Goal: Task Accomplishment & Management: Use online tool/utility

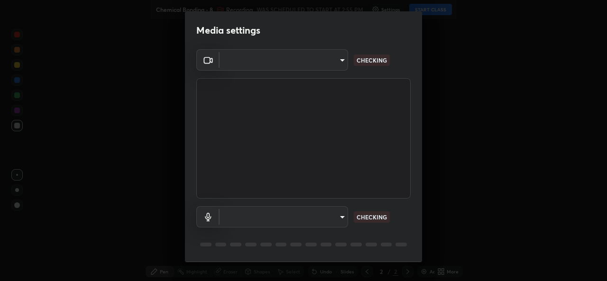
type input "b4951f90531da0d842cdcd629816b7b2be3c5c01230d926a2f210d32d9644bff"
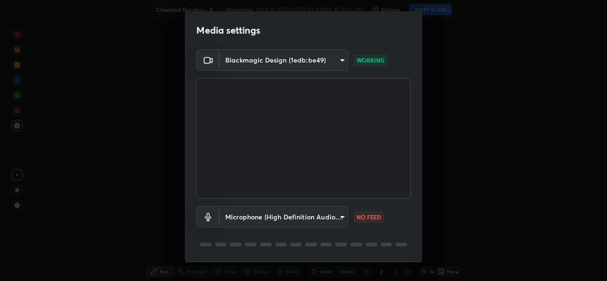
click at [318, 220] on body "Erase all Chemical Bonding - 8 Recording WAS SCHEDULED TO START AT 2:55 PM Sett…" at bounding box center [303, 140] width 607 height 281
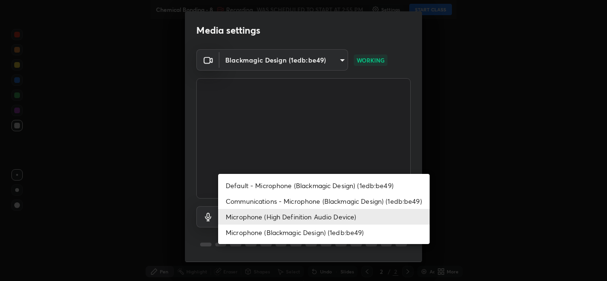
click at [285, 187] on li "Default - Microphone (Blackmagic Design) (1edb:be49)" at bounding box center [324, 186] width 212 height 16
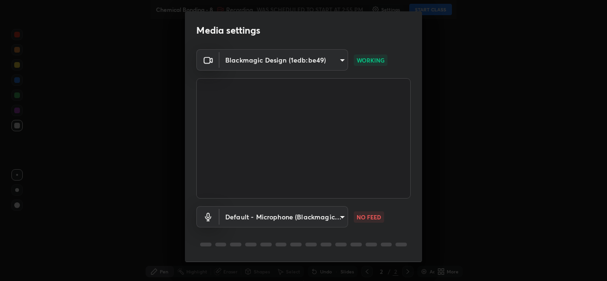
click at [286, 217] on body "Erase all Chemical Bonding - 8 Recording WAS SCHEDULED TO START AT 2:55 PM Sett…" at bounding box center [303, 140] width 607 height 281
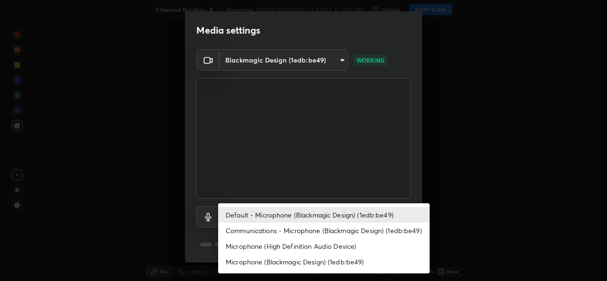
click at [293, 169] on div at bounding box center [303, 140] width 607 height 281
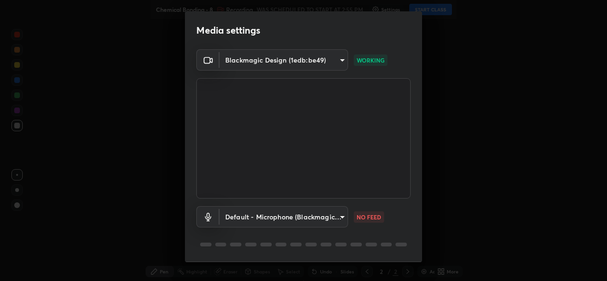
click at [325, 220] on body "Erase all Chemical Bonding - 8 Recording WAS SCHEDULED TO START AT 2:55 PM Sett…" at bounding box center [303, 140] width 607 height 281
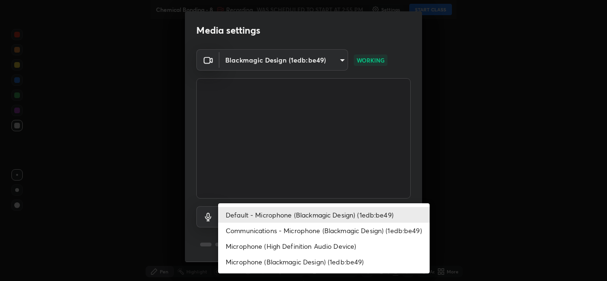
click at [294, 246] on li "Microphone (High Definition Audio Device)" at bounding box center [324, 247] width 212 height 16
type input "99848f2a9d109760ec62b66e2f255c73a791916cfc686045695a6d5e2156f403"
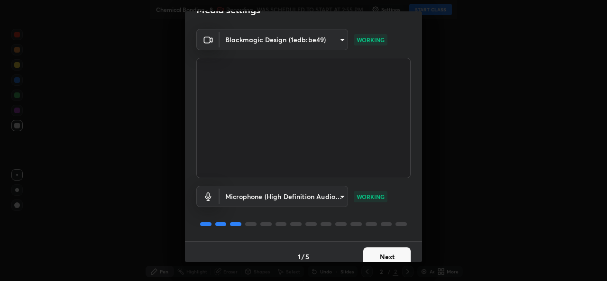
scroll to position [30, 0]
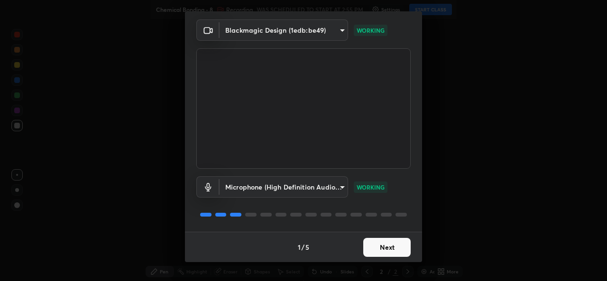
click at [374, 244] on button "Next" at bounding box center [387, 247] width 47 height 19
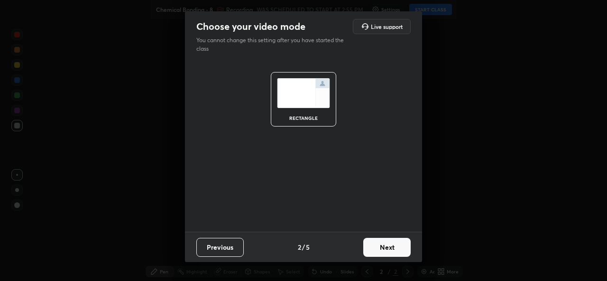
click at [372, 248] on button "Next" at bounding box center [387, 247] width 47 height 19
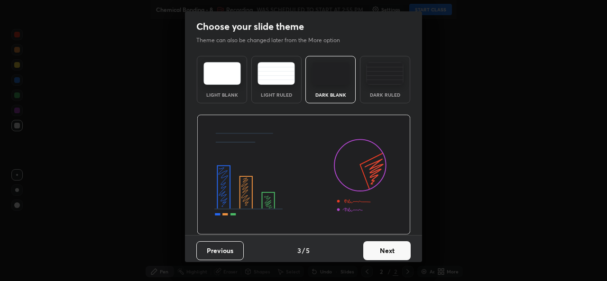
click at [372, 244] on button "Next" at bounding box center [387, 251] width 47 height 19
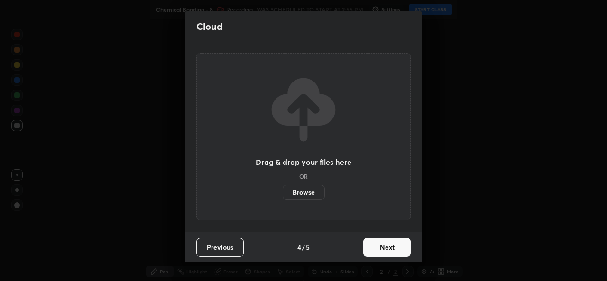
click at [374, 247] on button "Next" at bounding box center [387, 247] width 47 height 19
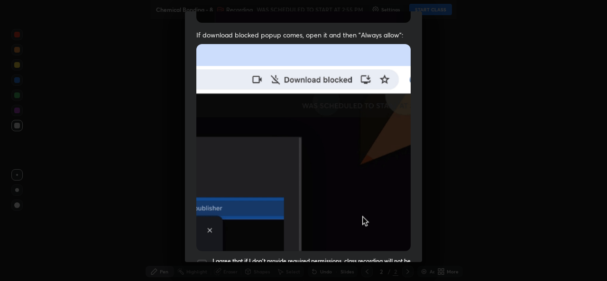
scroll to position [224, 0]
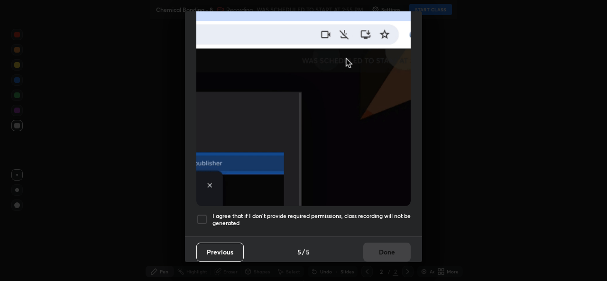
click at [197, 217] on div at bounding box center [201, 219] width 11 height 11
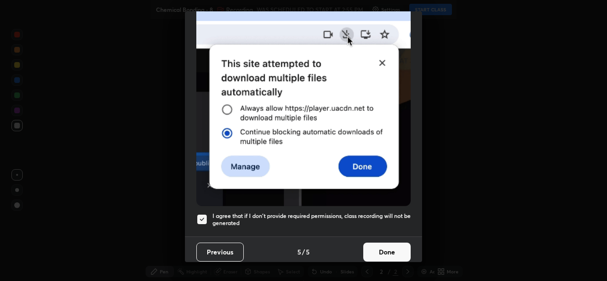
click at [381, 248] on button "Done" at bounding box center [387, 252] width 47 height 19
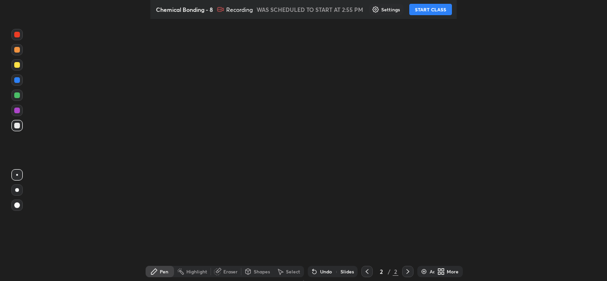
click at [434, 8] on button "START CLASS" at bounding box center [431, 9] width 43 height 11
click at [447, 272] on div "More" at bounding box center [453, 272] width 12 height 5
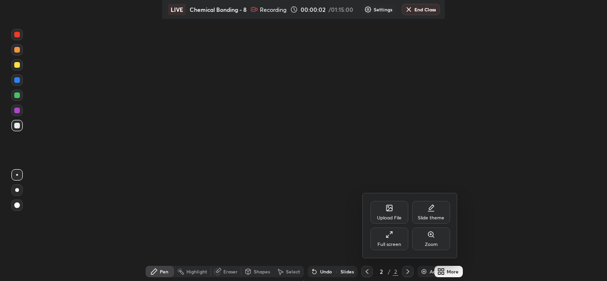
click at [389, 239] on div "Full screen" at bounding box center [390, 239] width 38 height 23
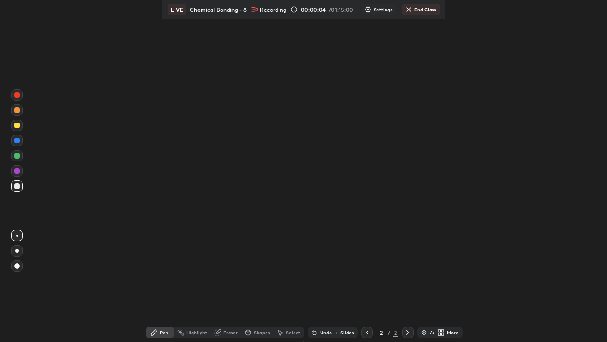
click at [17, 120] on div at bounding box center [16, 125] width 11 height 11
click at [16, 124] on div at bounding box center [17, 125] width 6 height 6
click at [91, 33] on div "Setting up your live class" at bounding box center [303, 171] width 607 height 342
click at [18, 124] on div at bounding box center [17, 125] width 6 height 6
click at [165, 336] on div "Pen" at bounding box center [160, 331] width 28 height 11
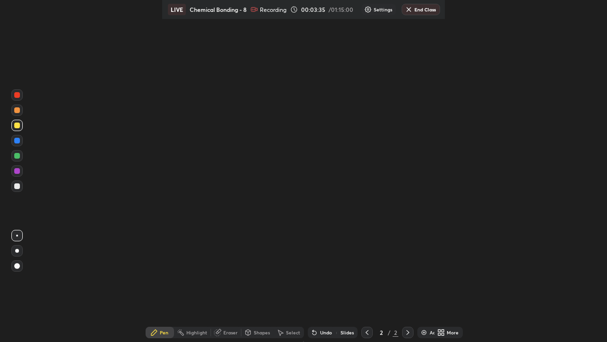
click at [158, 336] on icon at bounding box center [154, 332] width 8 height 8
click at [164, 332] on div "Pen" at bounding box center [160, 331] width 28 height 11
click at [168, 332] on div "Pen" at bounding box center [164, 332] width 9 height 5
click at [174, 328] on div "Pen" at bounding box center [160, 331] width 28 height 11
click at [16, 188] on div at bounding box center [17, 186] width 6 height 6
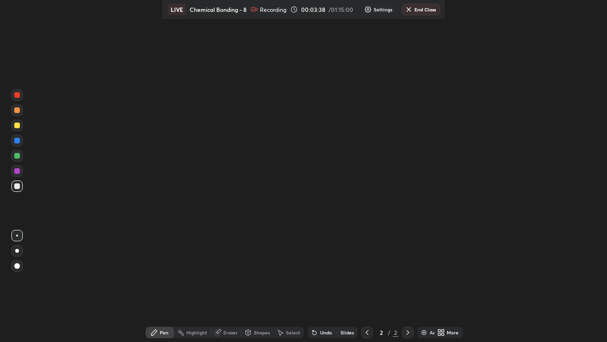
click at [157, 330] on icon at bounding box center [154, 332] width 6 height 6
click at [20, 124] on div at bounding box center [16, 125] width 11 height 11
click at [12, 121] on div at bounding box center [16, 125] width 11 height 11
click at [194, 327] on div "Highlight" at bounding box center [192, 331] width 37 height 11
click at [231, 332] on div "Eraser" at bounding box center [231, 332] width 14 height 5
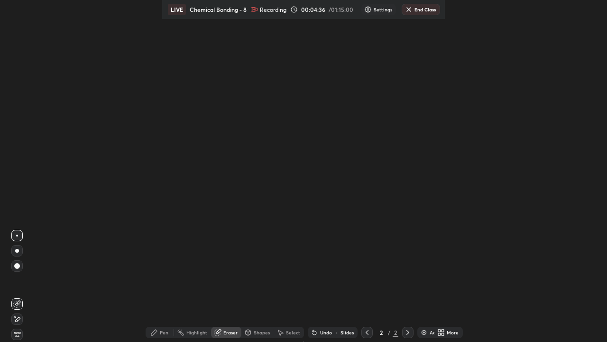
click at [166, 330] on div "Pen" at bounding box center [164, 332] width 9 height 5
click at [22, 156] on div at bounding box center [16, 155] width 11 height 11
click at [18, 173] on div at bounding box center [17, 171] width 6 height 6
click at [18, 182] on div at bounding box center [16, 185] width 11 height 11
click at [422, 334] on img at bounding box center [424, 332] width 8 height 8
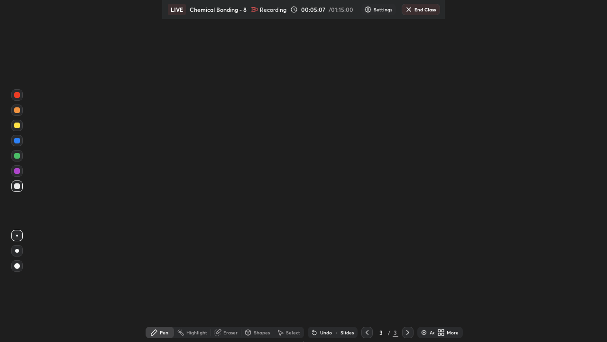
click at [442, 331] on icon at bounding box center [443, 330] width 2 height 2
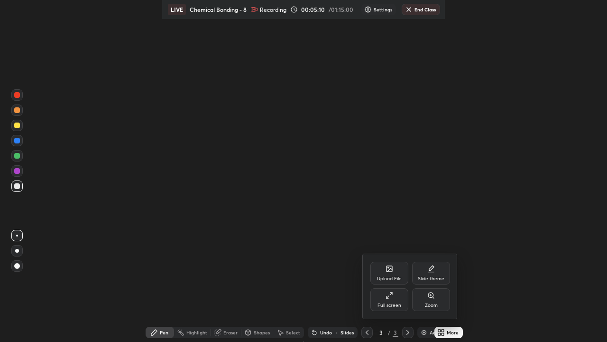
click at [394, 299] on div "Full screen" at bounding box center [390, 299] width 38 height 23
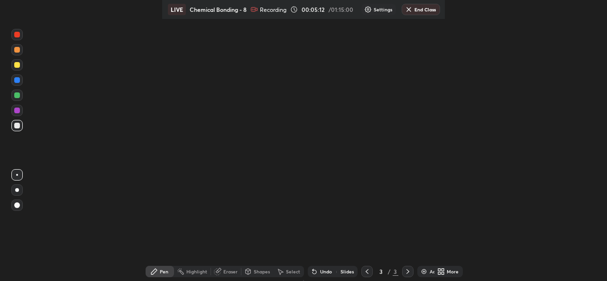
click at [18, 110] on div at bounding box center [17, 111] width 6 height 6
click at [168, 272] on div "Pen" at bounding box center [164, 272] width 9 height 5
click at [260, 270] on div "Shapes" at bounding box center [262, 272] width 16 height 5
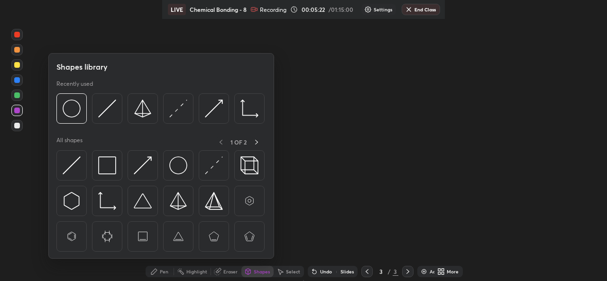
click at [329, 176] on div "Setting up your live class" at bounding box center [303, 140] width 607 height 281
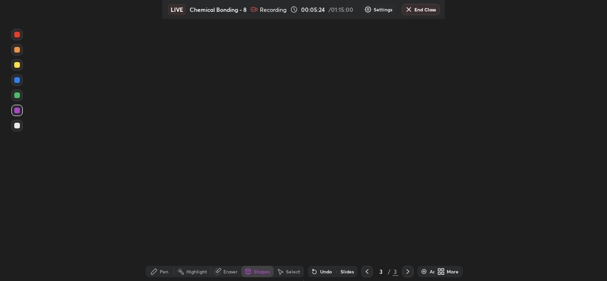
click at [318, 270] on icon at bounding box center [315, 272] width 8 height 8
click at [317, 271] on icon at bounding box center [315, 272] width 4 height 4
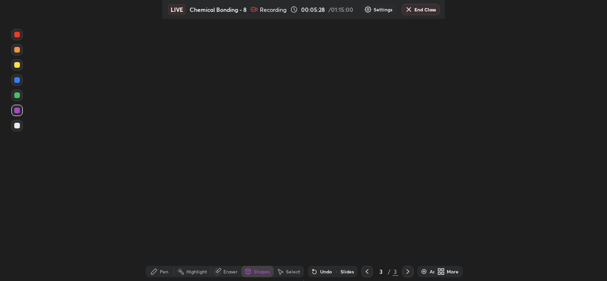
click at [366, 270] on icon at bounding box center [368, 272] width 8 height 8
click at [366, 272] on icon at bounding box center [368, 272] width 8 height 8
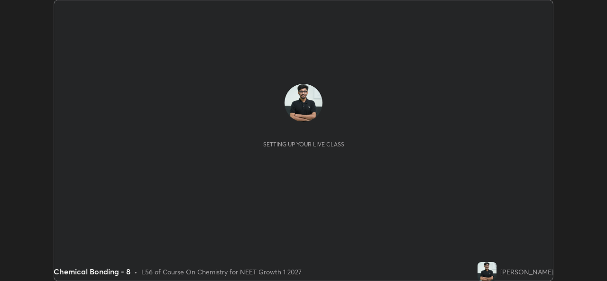
scroll to position [281, 607]
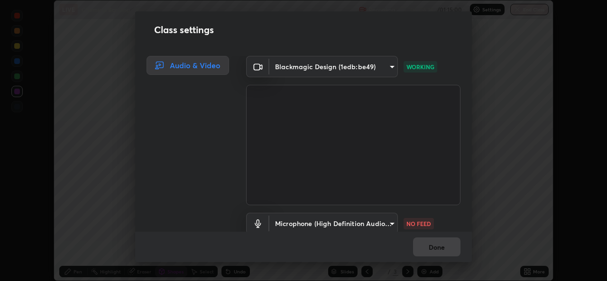
click at [370, 218] on body "Erase all LIVE Chemical Bonding - 8 Recording 00:06:14 / 01:15:00 Settings End …" at bounding box center [303, 140] width 607 height 281
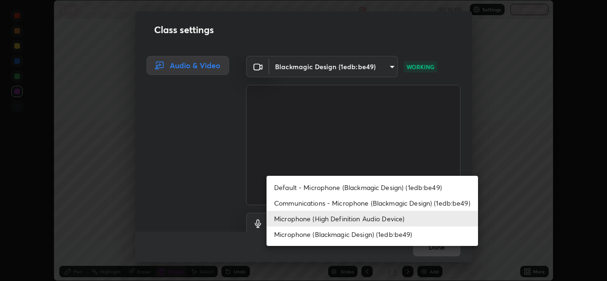
scroll to position [5, 0]
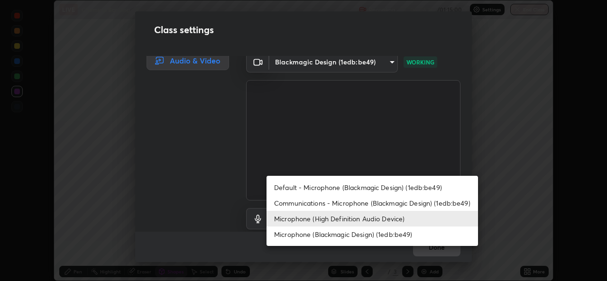
click at [358, 206] on li "Communications - Microphone (Blackmagic Design) (1edb:be49)" at bounding box center [373, 204] width 212 height 16
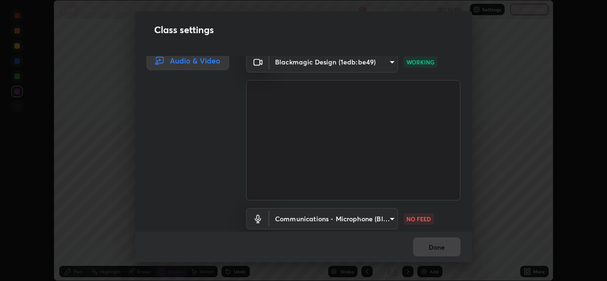
click at [358, 217] on body "Erase all LIVE Chemical Bonding - 8 Recording 00:06:16 / 01:15:00 Settings End …" at bounding box center [303, 140] width 607 height 281
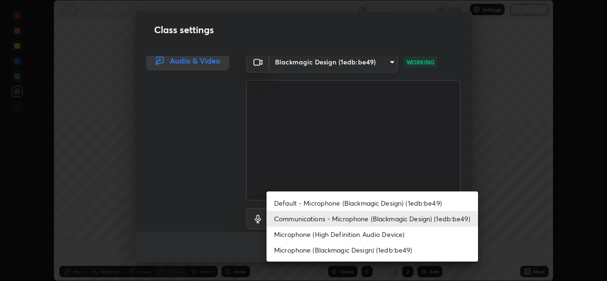
click at [340, 235] on li "Microphone (High Definition Audio Device)" at bounding box center [373, 235] width 212 height 16
type input "99848f2a9d109760ec62b66e2f255c73a791916cfc686045695a6d5e2156f403"
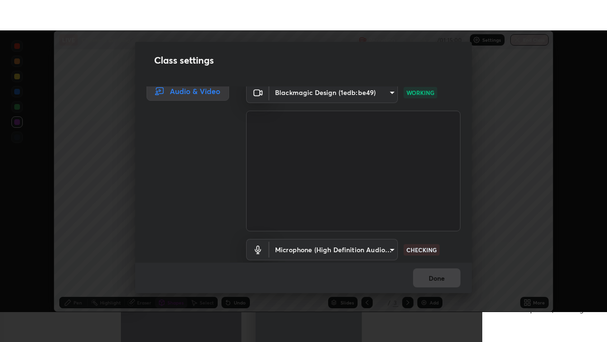
scroll to position [39, 0]
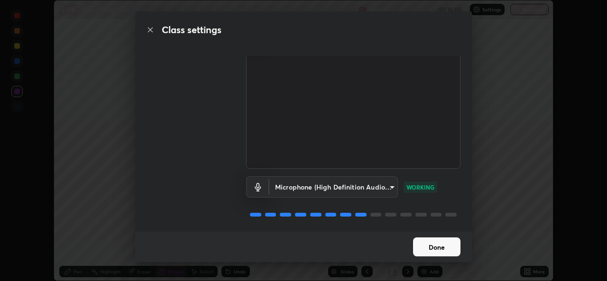
click at [446, 246] on button "Done" at bounding box center [436, 247] width 47 height 19
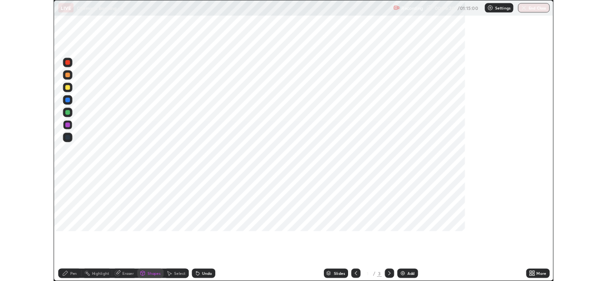
scroll to position [342, 607]
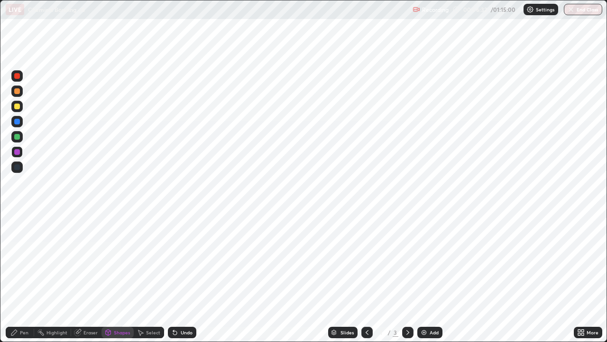
click at [18, 134] on div at bounding box center [17, 137] width 6 height 6
click at [188, 281] on div "Undo" at bounding box center [182, 331] width 28 height 11
click at [184, 281] on div "Undo" at bounding box center [187, 332] width 12 height 5
click at [21, 281] on div "Pen" at bounding box center [24, 332] width 9 height 5
click at [179, 281] on div "Undo" at bounding box center [182, 331] width 28 height 11
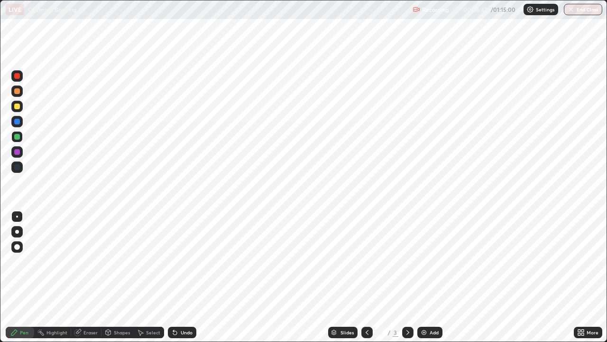
click at [583, 281] on icon at bounding box center [583, 334] width 2 height 2
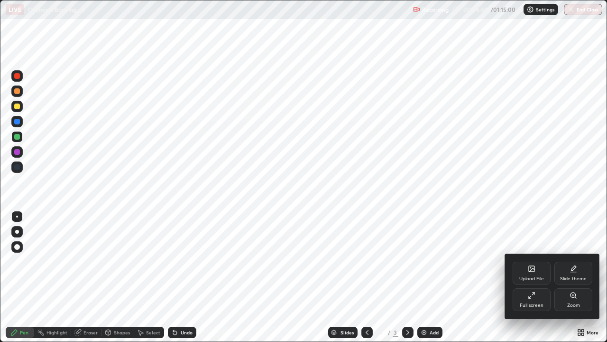
click at [531, 281] on icon at bounding box center [530, 297] width 2 height 2
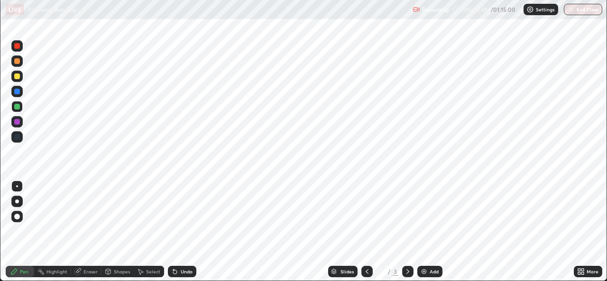
scroll to position [47175, 46849]
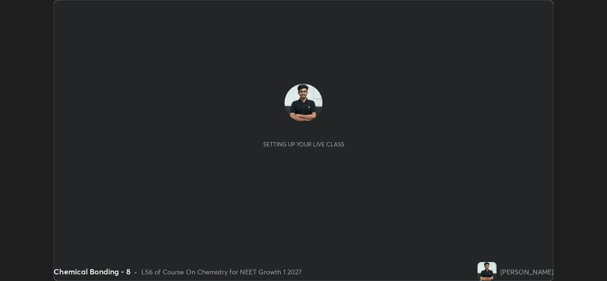
scroll to position [281, 607]
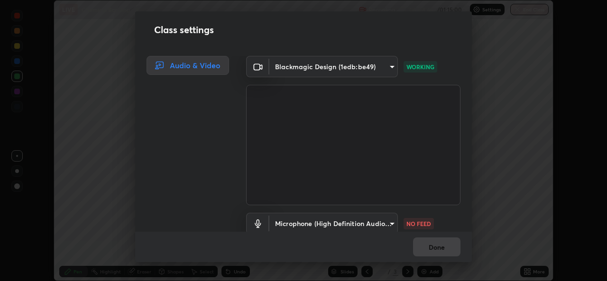
click at [290, 219] on body "Erase all LIVE Chemical Bonding - 8 Recording 00:08:40 / 01:15:00 Settings End …" at bounding box center [303, 140] width 607 height 281
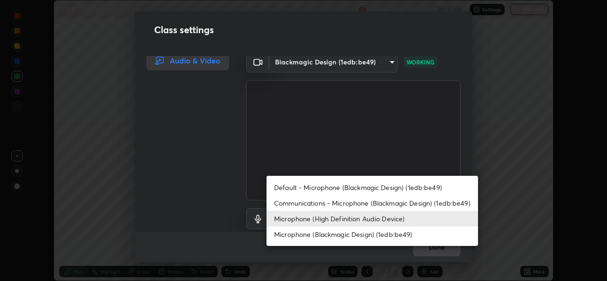
click at [298, 187] on li "Default - Microphone (Blackmagic Design) (1edb:be49)" at bounding box center [373, 188] width 212 height 16
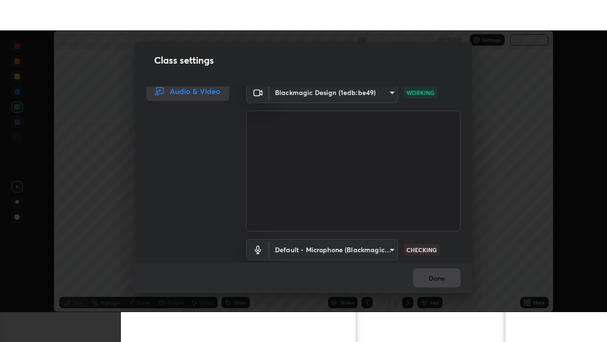
scroll to position [39, 0]
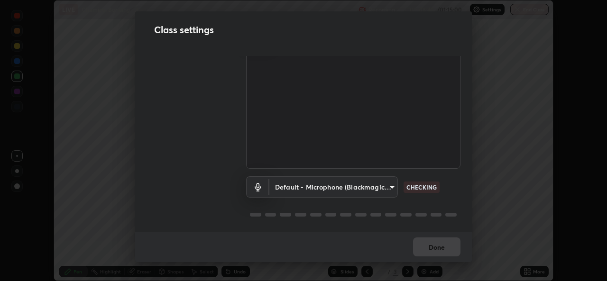
click at [377, 183] on body "Erase all LIVE Chemical Bonding - 8 Recording 00:08:45 / 01:15:00 Settings End …" at bounding box center [303, 140] width 607 height 281
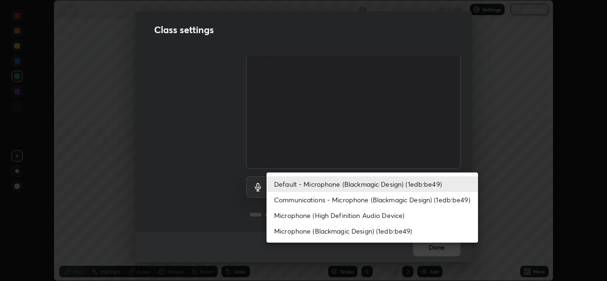
click at [345, 217] on li "Microphone (High Definition Audio Device)" at bounding box center [373, 216] width 212 height 16
type input "99848f2a9d109760ec62b66e2f255c73a791916cfc686045695a6d5e2156f403"
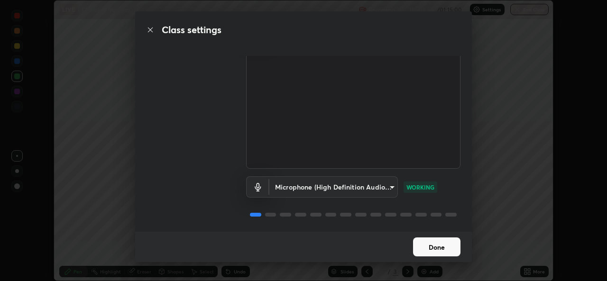
click at [418, 247] on button "Done" at bounding box center [436, 247] width 47 height 19
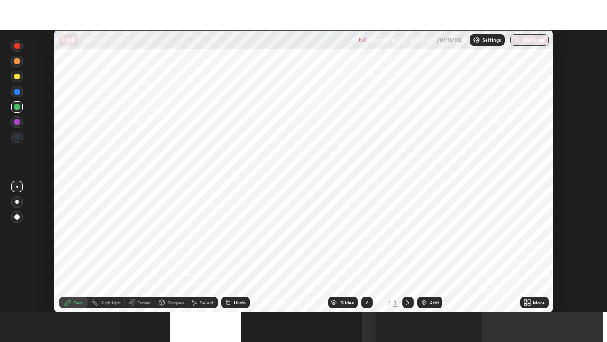
scroll to position [342, 607]
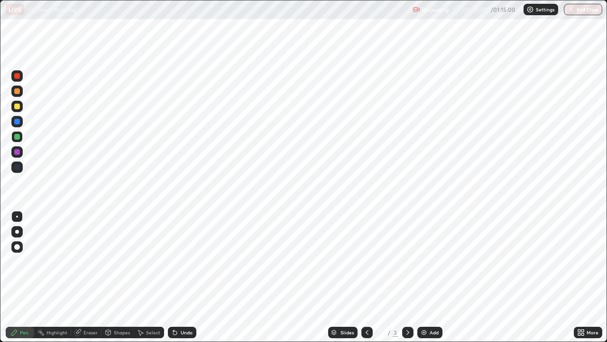
click at [430, 281] on div "Add" at bounding box center [430, 331] width 25 height 11
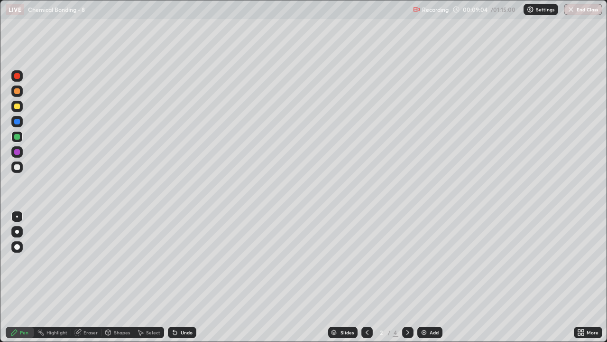
click at [16, 137] on div at bounding box center [17, 137] width 6 height 6
click at [184, 281] on div "Undo" at bounding box center [187, 332] width 12 height 5
click at [22, 108] on div at bounding box center [16, 106] width 11 height 11
click at [18, 108] on div at bounding box center [17, 106] width 6 height 6
click at [173, 281] on icon at bounding box center [173, 330] width 1 height 1
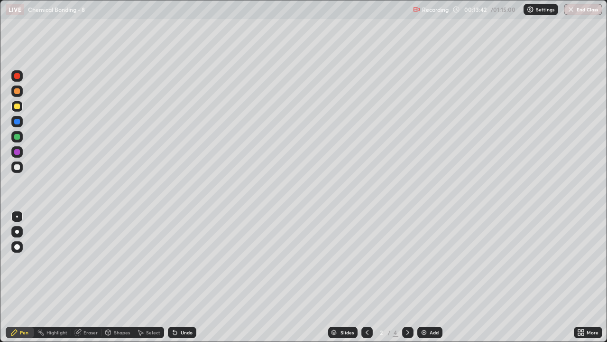
click at [91, 281] on div "Eraser" at bounding box center [86, 331] width 30 height 11
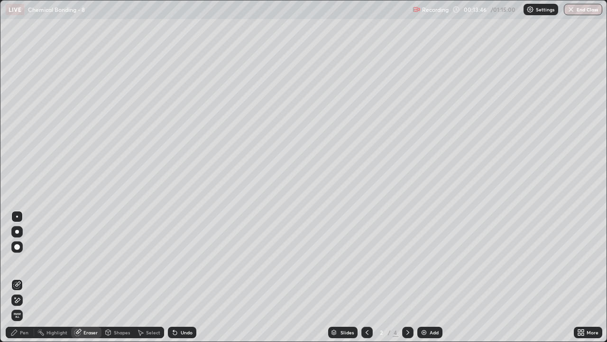
click at [9, 281] on div "Pen" at bounding box center [20, 331] width 28 height 11
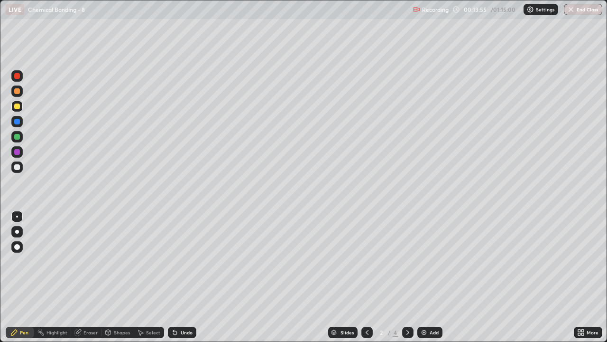
click at [173, 281] on div "Undo" at bounding box center [182, 331] width 28 height 11
click at [173, 281] on icon at bounding box center [173, 330] width 1 height 1
click at [175, 281] on icon at bounding box center [175, 332] width 8 height 8
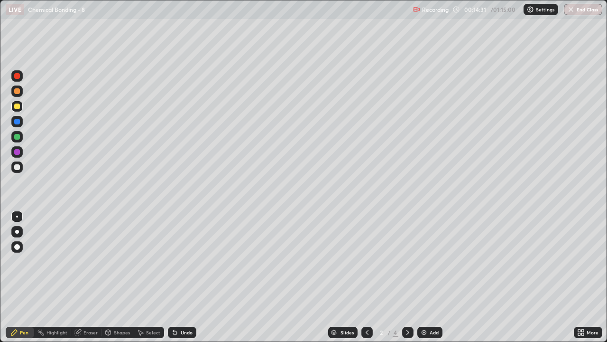
click at [85, 281] on div "Eraser" at bounding box center [86, 331] width 30 height 11
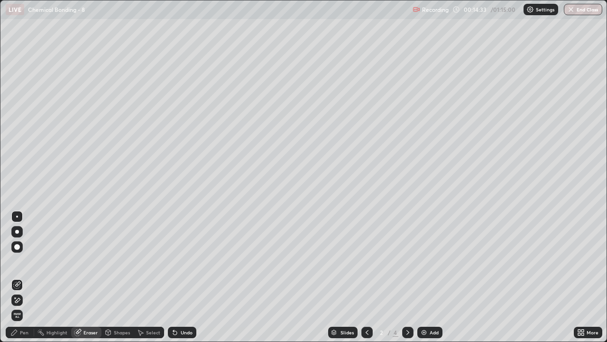
click at [12, 281] on icon at bounding box center [14, 332] width 8 height 8
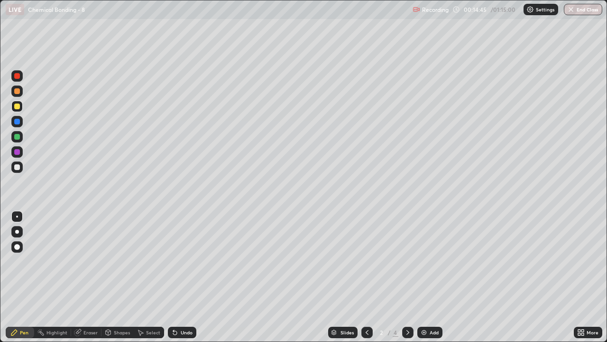
click at [17, 162] on div at bounding box center [16, 166] width 11 height 11
click at [16, 121] on div at bounding box center [17, 122] width 6 height 6
click at [20, 106] on div at bounding box center [16, 106] width 11 height 11
click at [17, 91] on div at bounding box center [17, 91] width 6 height 6
click at [434, 281] on div "Add" at bounding box center [434, 332] width 9 height 5
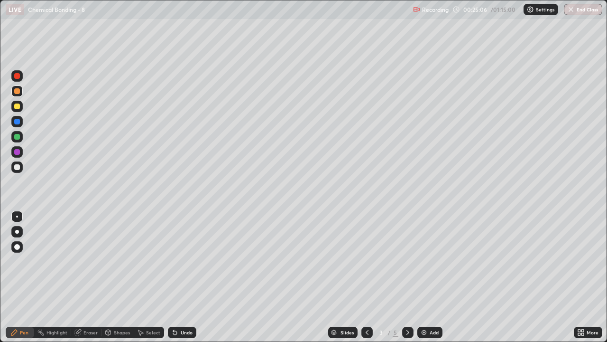
click at [19, 106] on div at bounding box center [17, 106] width 6 height 6
click at [180, 281] on div "Undo" at bounding box center [182, 331] width 28 height 11
click at [92, 281] on div "Eraser" at bounding box center [91, 332] width 14 height 5
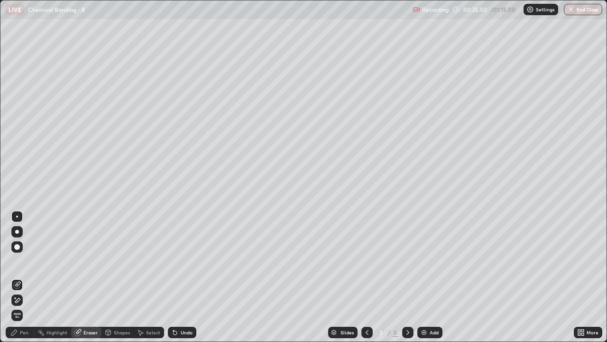
click at [20, 281] on div "Pen" at bounding box center [24, 332] width 9 height 5
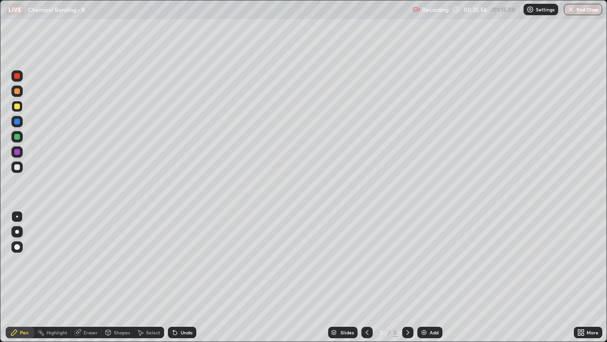
click at [180, 281] on div "Undo" at bounding box center [182, 331] width 28 height 11
click at [183, 281] on div "Undo" at bounding box center [187, 332] width 12 height 5
click at [182, 281] on div "Undo" at bounding box center [187, 332] width 12 height 5
click at [186, 281] on div "Undo" at bounding box center [187, 332] width 12 height 5
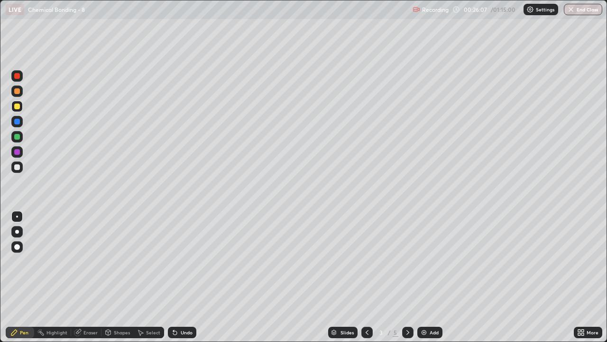
click at [190, 281] on div "Undo" at bounding box center [187, 332] width 12 height 5
click at [184, 281] on div "Undo" at bounding box center [187, 332] width 12 height 5
click at [184, 281] on div "Undo" at bounding box center [182, 331] width 28 height 11
click at [187, 281] on div "Undo" at bounding box center [187, 332] width 12 height 5
click at [189, 281] on div "Undo" at bounding box center [182, 331] width 28 height 11
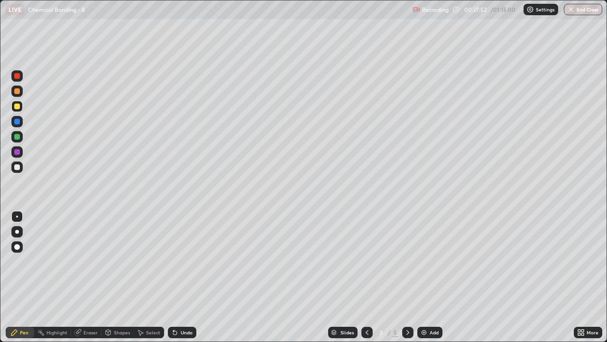
click at [82, 281] on div "Eraser" at bounding box center [86, 331] width 30 height 11
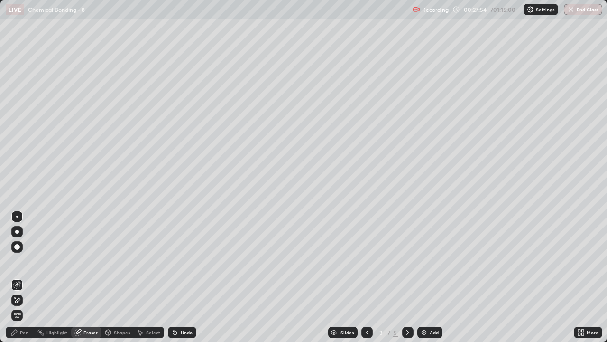
click at [16, 281] on icon at bounding box center [14, 332] width 6 height 6
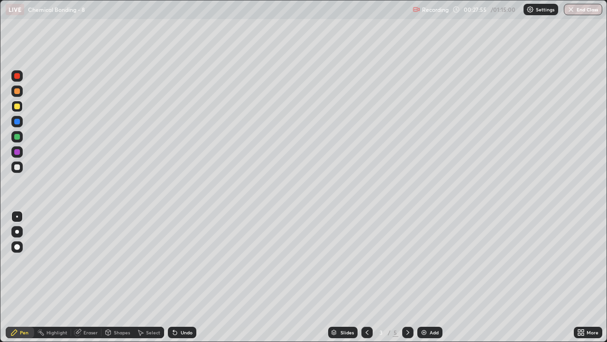
click at [21, 167] on div at bounding box center [16, 166] width 11 height 11
click at [429, 281] on div "Add" at bounding box center [430, 331] width 25 height 11
click at [18, 93] on div at bounding box center [17, 91] width 6 height 6
click at [181, 281] on div "Undo" at bounding box center [187, 332] width 12 height 5
click at [426, 281] on img at bounding box center [424, 332] width 8 height 8
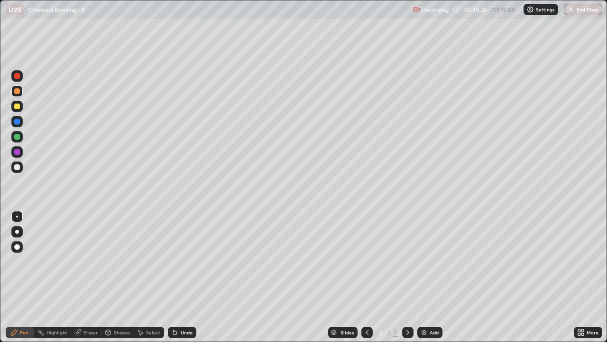
click at [91, 281] on div "Eraser" at bounding box center [86, 331] width 30 height 11
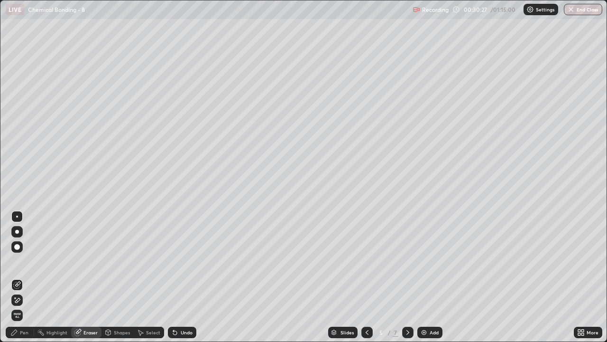
click at [111, 281] on div "Shapes" at bounding box center [118, 331] width 32 height 11
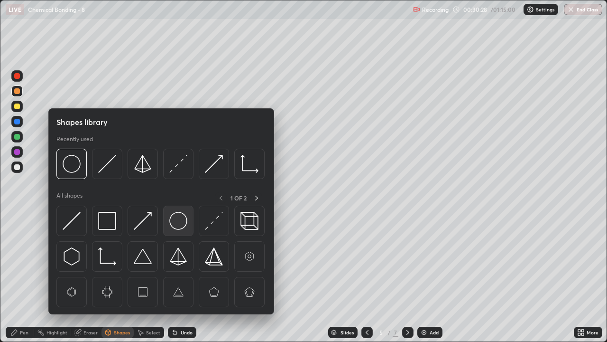
click at [180, 219] on img at bounding box center [178, 221] width 18 height 18
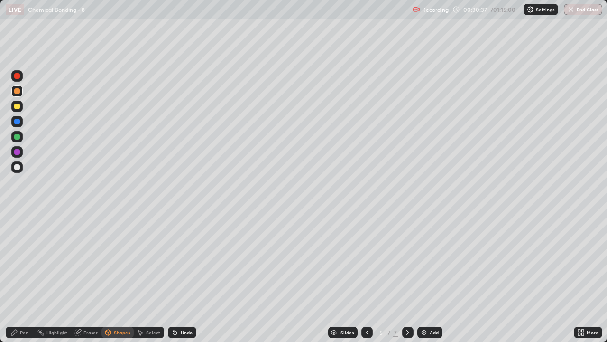
click at [20, 281] on div "Pen" at bounding box center [24, 332] width 9 height 5
click at [181, 281] on div "Undo" at bounding box center [187, 332] width 12 height 5
click at [183, 281] on div "Undo" at bounding box center [187, 332] width 12 height 5
click at [366, 281] on icon at bounding box center [368, 332] width 8 height 8
click at [89, 281] on div "Eraser" at bounding box center [91, 332] width 14 height 5
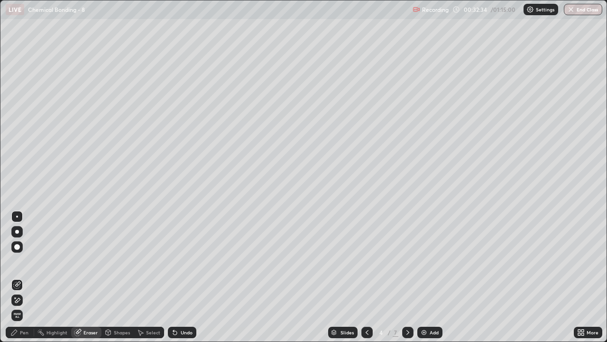
click at [112, 281] on div "Shapes" at bounding box center [118, 331] width 32 height 11
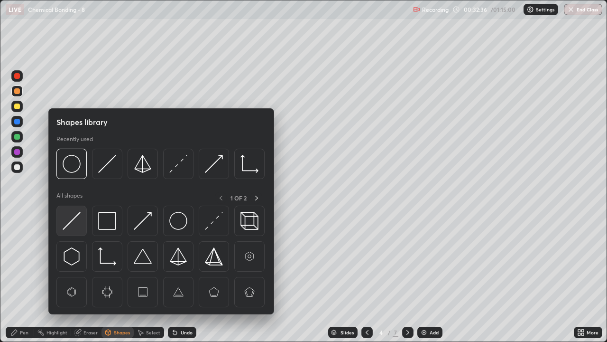
click at [75, 217] on img at bounding box center [72, 221] width 18 height 18
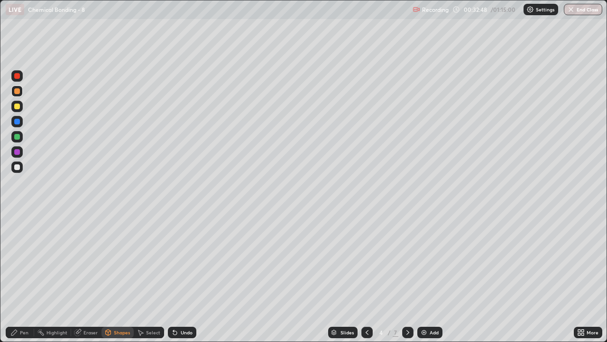
click at [24, 281] on div "Pen" at bounding box center [20, 331] width 28 height 11
click at [18, 168] on div at bounding box center [17, 167] width 6 height 6
click at [174, 281] on icon at bounding box center [175, 333] width 4 height 4
click at [406, 281] on icon at bounding box center [408, 332] width 8 height 8
click at [185, 281] on div "Undo" at bounding box center [187, 332] width 12 height 5
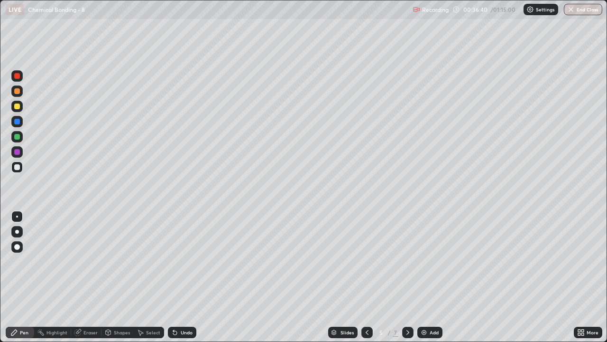
click at [180, 281] on div "Undo" at bounding box center [182, 331] width 28 height 11
click at [179, 281] on div "Undo" at bounding box center [182, 331] width 28 height 11
click at [186, 281] on div "Undo" at bounding box center [187, 332] width 12 height 5
click at [366, 281] on icon at bounding box center [368, 332] width 8 height 8
click at [368, 281] on icon at bounding box center [368, 332] width 8 height 8
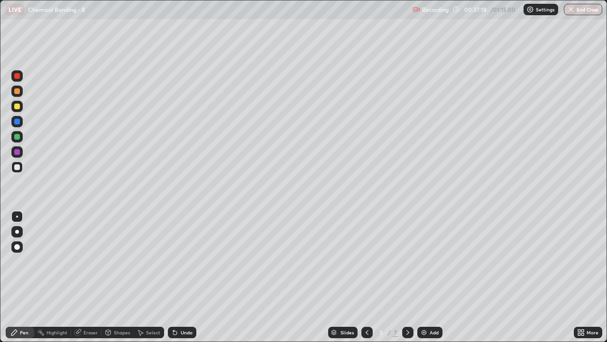
click at [403, 281] on div at bounding box center [407, 332] width 11 height 19
click at [409, 281] on icon at bounding box center [408, 332] width 8 height 8
click at [367, 281] on div at bounding box center [367, 332] width 11 height 19
click at [407, 281] on icon at bounding box center [408, 332] width 8 height 8
click at [21, 151] on div at bounding box center [16, 151] width 11 height 11
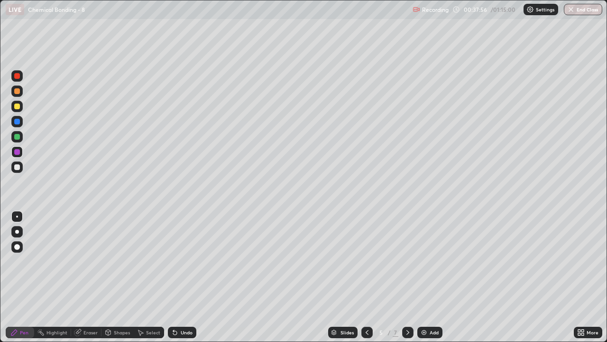
click at [18, 89] on div at bounding box center [17, 91] width 6 height 6
click at [19, 105] on div at bounding box center [17, 106] width 6 height 6
click at [19, 136] on div at bounding box center [17, 137] width 6 height 6
click at [19, 152] on div at bounding box center [17, 152] width 6 height 6
click at [16, 135] on div at bounding box center [17, 137] width 6 height 6
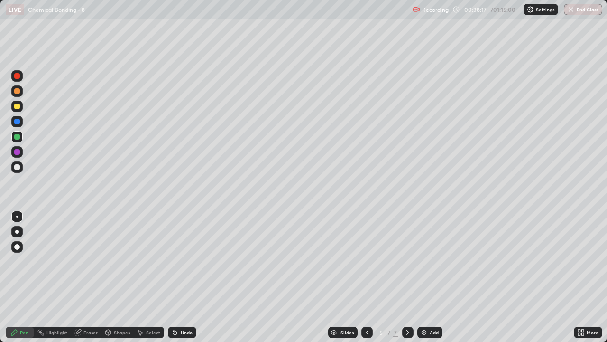
click at [18, 108] on div at bounding box center [17, 106] width 6 height 6
click at [183, 281] on div "Undo" at bounding box center [187, 332] width 12 height 5
click at [16, 151] on div at bounding box center [17, 152] width 6 height 6
click at [185, 281] on div "Undo" at bounding box center [187, 332] width 12 height 5
click at [186, 281] on div "Undo" at bounding box center [187, 332] width 12 height 5
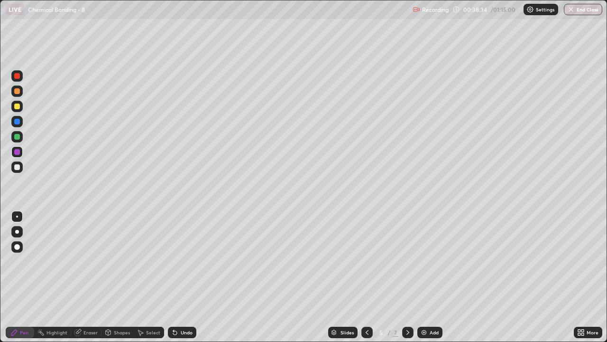
click at [14, 105] on div at bounding box center [17, 106] width 6 height 6
click at [15, 121] on div at bounding box center [17, 122] width 6 height 6
click at [19, 152] on div at bounding box center [17, 152] width 6 height 6
click at [17, 90] on div at bounding box center [17, 91] width 6 height 6
click at [19, 169] on div at bounding box center [16, 166] width 11 height 11
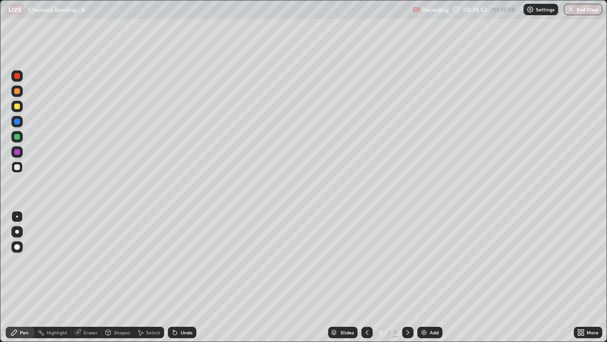
click at [185, 281] on div "Undo" at bounding box center [187, 332] width 12 height 5
click at [18, 149] on div at bounding box center [17, 152] width 6 height 6
click at [21, 105] on div at bounding box center [16, 106] width 11 height 11
click at [365, 281] on div at bounding box center [367, 331] width 11 height 11
click at [405, 281] on div at bounding box center [407, 331] width 11 height 11
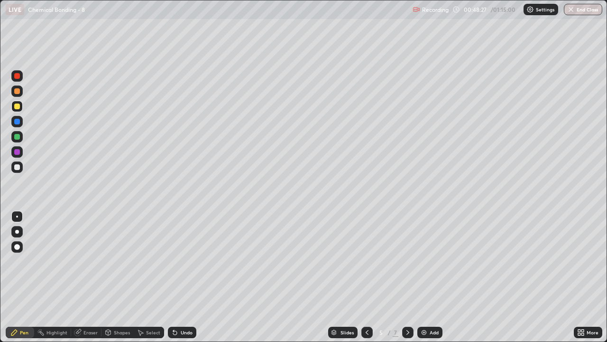
click at [17, 90] on div at bounding box center [17, 91] width 6 height 6
click at [407, 281] on icon at bounding box center [408, 332] width 8 height 8
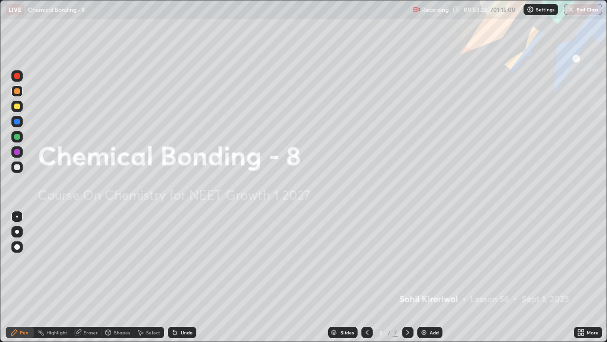
click at [407, 281] on icon at bounding box center [408, 332] width 8 height 8
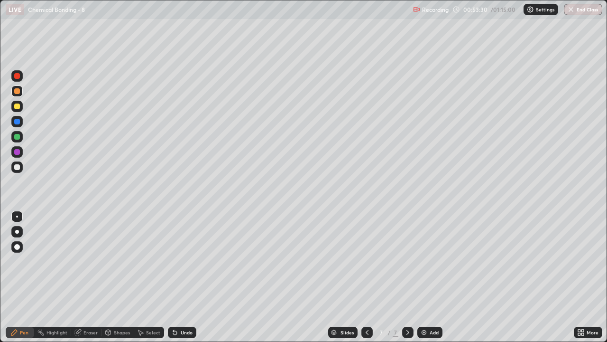
click at [15, 90] on div at bounding box center [17, 91] width 6 height 6
click at [19, 105] on div at bounding box center [17, 106] width 6 height 6
click at [16, 106] on div at bounding box center [17, 106] width 6 height 6
click at [19, 169] on div at bounding box center [17, 167] width 6 height 6
click at [21, 107] on div at bounding box center [16, 106] width 11 height 11
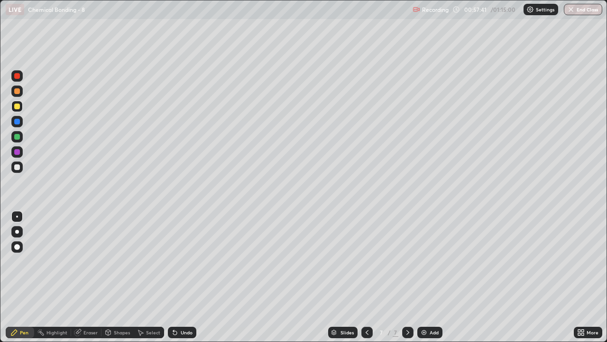
click at [17, 168] on div at bounding box center [17, 167] width 6 height 6
click at [181, 281] on div "Undo" at bounding box center [187, 332] width 12 height 5
click at [182, 281] on div "Undo" at bounding box center [187, 332] width 12 height 5
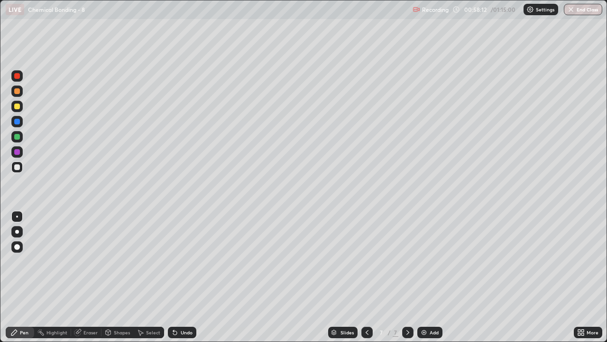
click at [179, 281] on div "Undo" at bounding box center [182, 331] width 28 height 11
click at [16, 104] on div at bounding box center [17, 106] width 6 height 6
click at [181, 281] on div "Undo" at bounding box center [187, 332] width 12 height 5
click at [17, 89] on div at bounding box center [17, 91] width 6 height 6
click at [184, 281] on div "Undo" at bounding box center [187, 332] width 12 height 5
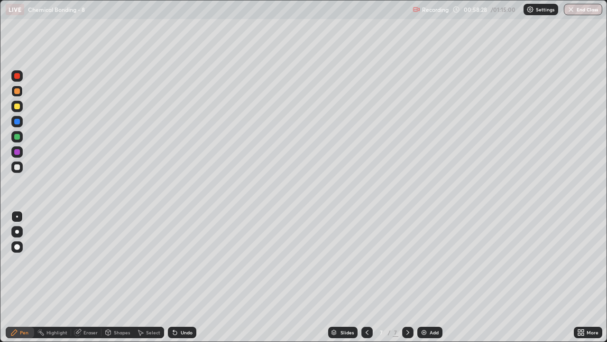
click at [183, 281] on div "Undo" at bounding box center [187, 332] width 12 height 5
click at [181, 281] on div "Undo" at bounding box center [187, 332] width 12 height 5
click at [86, 281] on div "Eraser" at bounding box center [86, 331] width 30 height 11
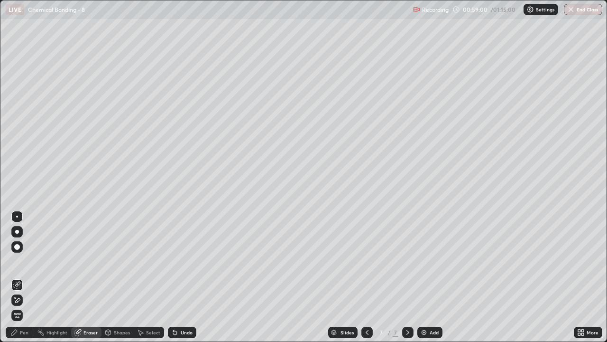
click at [25, 281] on div "Pen" at bounding box center [20, 331] width 28 height 11
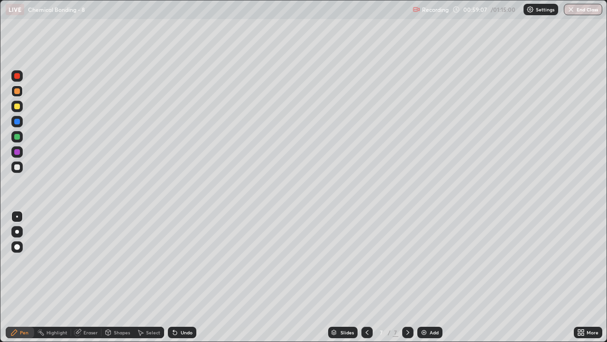
click at [17, 107] on div at bounding box center [17, 106] width 6 height 6
click at [17, 91] on div at bounding box center [17, 91] width 6 height 6
click at [20, 106] on div at bounding box center [16, 106] width 11 height 11
click at [429, 281] on div "Add" at bounding box center [430, 331] width 25 height 11
click at [17, 91] on div at bounding box center [17, 91] width 6 height 6
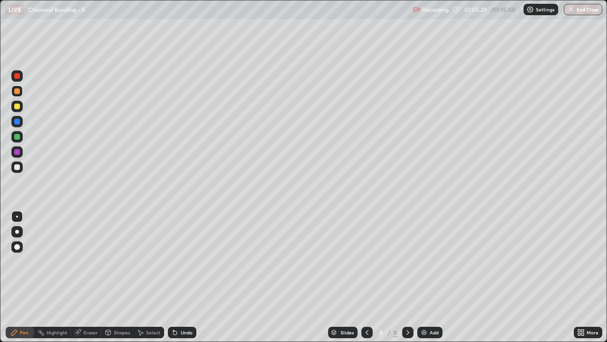
click at [184, 281] on div "Undo" at bounding box center [187, 332] width 12 height 5
click at [183, 281] on div "Undo" at bounding box center [187, 332] width 12 height 5
click at [179, 281] on div "Undo" at bounding box center [182, 331] width 28 height 11
click at [16, 107] on div at bounding box center [17, 106] width 6 height 6
click at [178, 281] on div "Undo" at bounding box center [182, 331] width 28 height 11
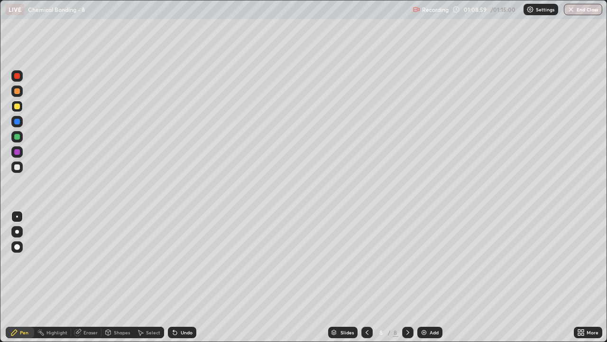
click at [175, 281] on icon at bounding box center [175, 332] width 8 height 8
click at [178, 281] on div "Undo" at bounding box center [182, 331] width 28 height 11
click at [181, 281] on div "Undo" at bounding box center [187, 332] width 12 height 5
click at [362, 281] on div at bounding box center [367, 331] width 11 height 11
click at [366, 281] on icon at bounding box center [367, 332] width 3 height 5
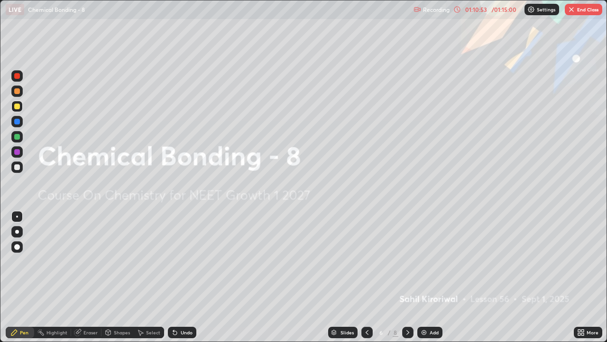
click at [355, 281] on div "Slides" at bounding box center [342, 331] width 29 height 11
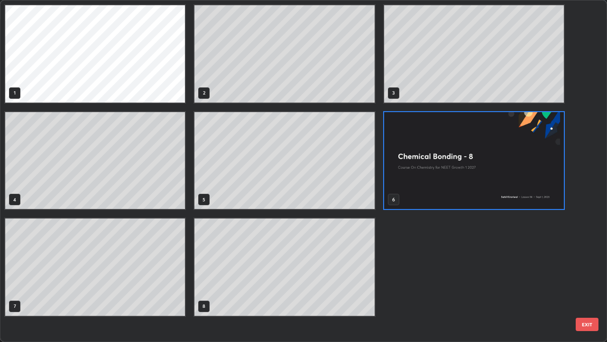
scroll to position [338, 602]
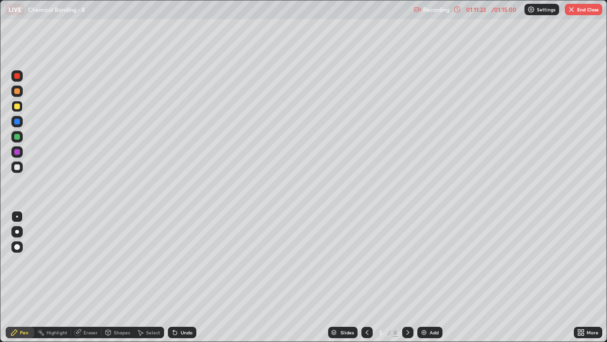
click at [407, 281] on icon at bounding box center [408, 332] width 8 height 8
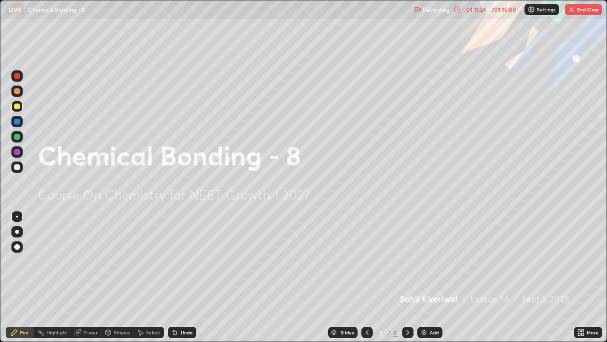
click at [406, 281] on div at bounding box center [407, 331] width 11 height 11
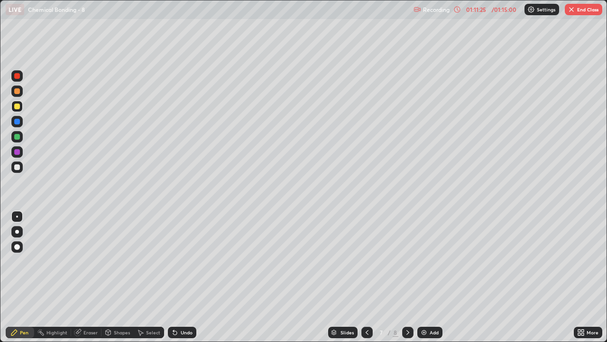
click at [404, 281] on icon at bounding box center [408, 332] width 8 height 8
click at [585, 9] on button "End Class" at bounding box center [583, 9] width 37 height 11
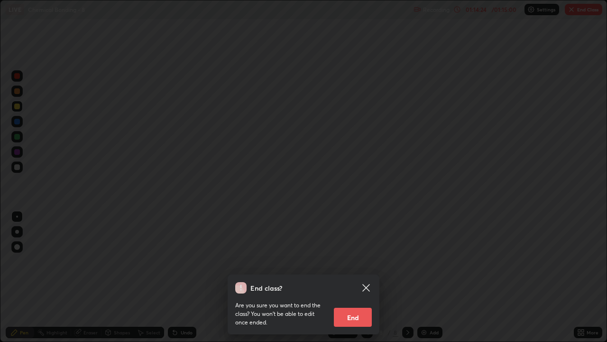
click at [343, 281] on button "End" at bounding box center [353, 317] width 38 height 19
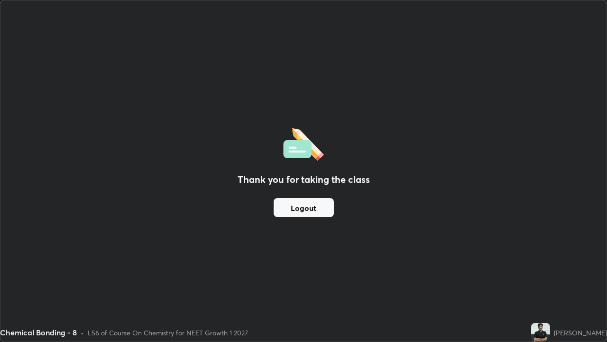
click at [310, 202] on button "Logout" at bounding box center [304, 207] width 60 height 19
